Goal: Information Seeking & Learning: Learn about a topic

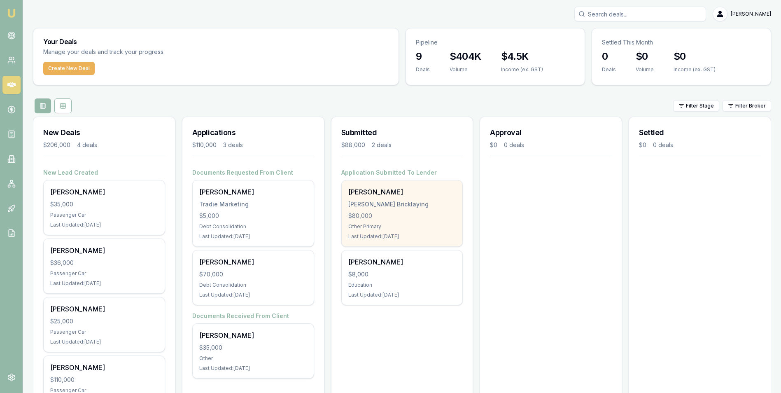
click at [424, 211] on div "Trent Keily Keily Bricklaying $80,000 Other Primary Last Updated: 5 days ago" at bounding box center [402, 213] width 121 height 66
